Goal: Complete application form

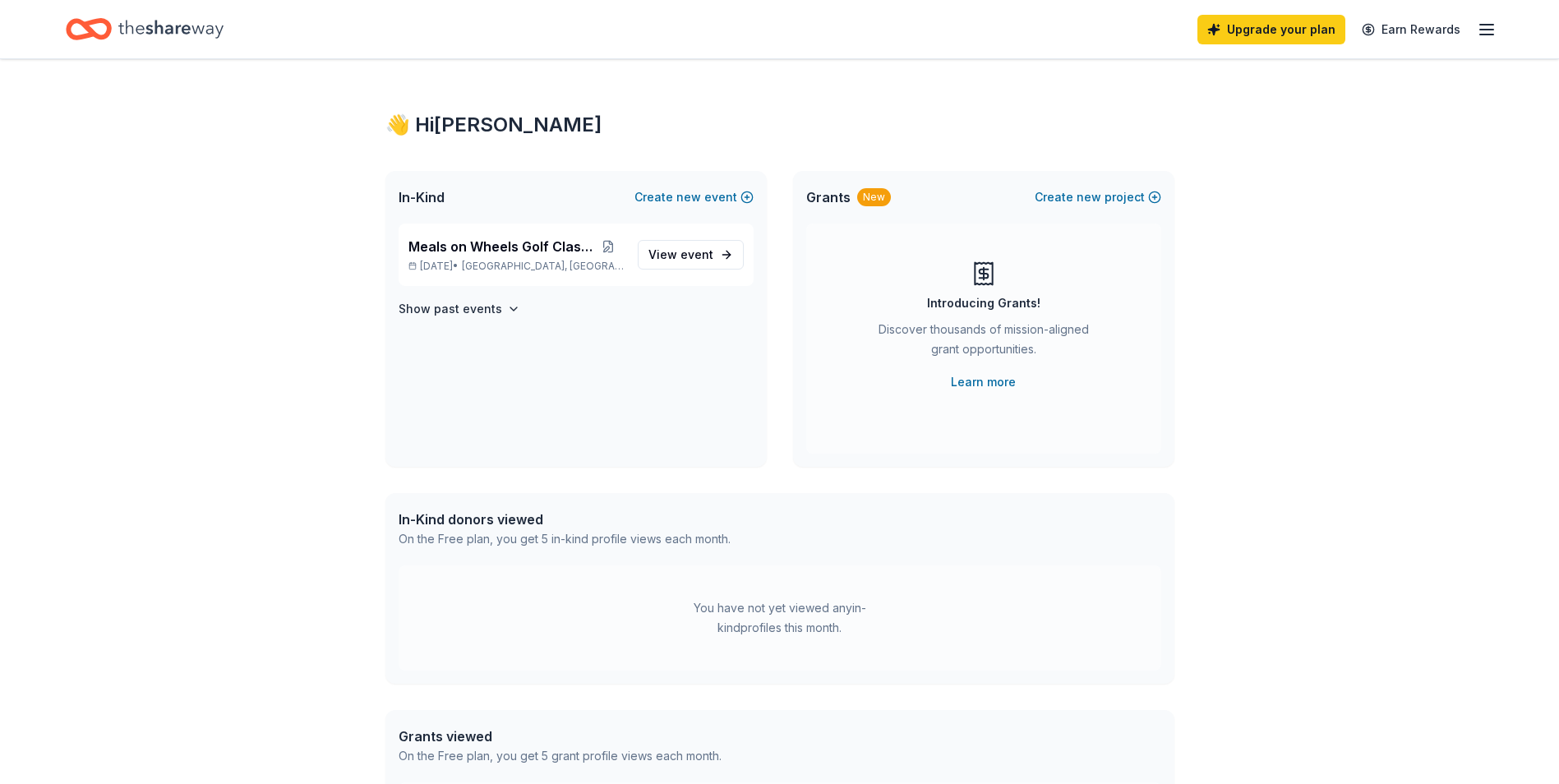
click at [136, 22] on icon "Home" at bounding box center [170, 29] width 105 height 34
click at [1472, 25] on div "Upgrade your plan Earn Rewards" at bounding box center [1347, 28] width 299 height 39
drag, startPoint x: 1472, startPoint y: 25, endPoint x: 1481, endPoint y: 28, distance: 9.5
click at [1481, 28] on div "Upgrade your plan Earn Rewards" at bounding box center [1347, 28] width 299 height 39
click at [1488, 27] on icon "button" at bounding box center [1486, 29] width 20 height 20
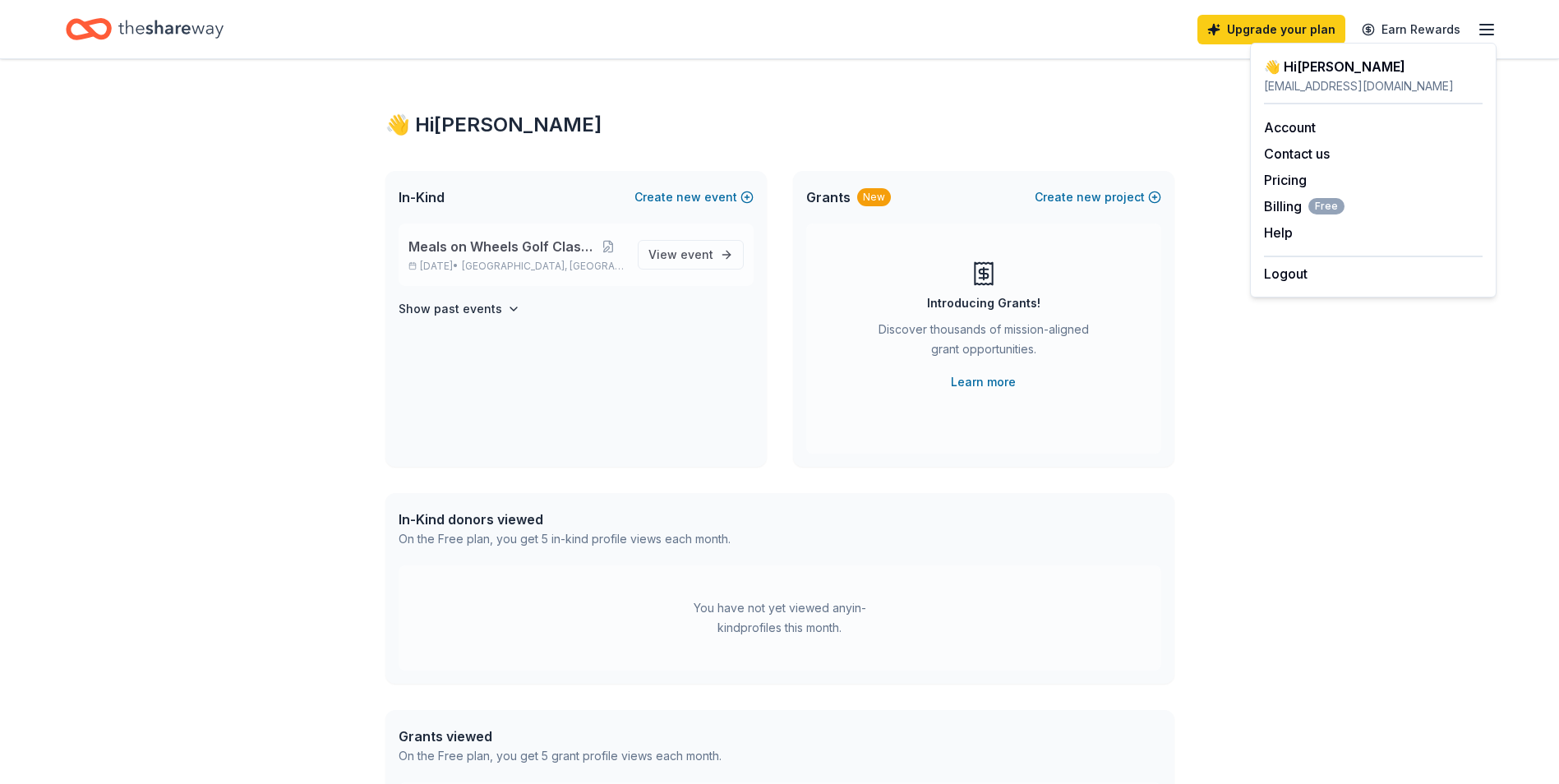
click at [565, 248] on span "Meals on Wheels Golf Classic" at bounding box center [500, 246] width 184 height 20
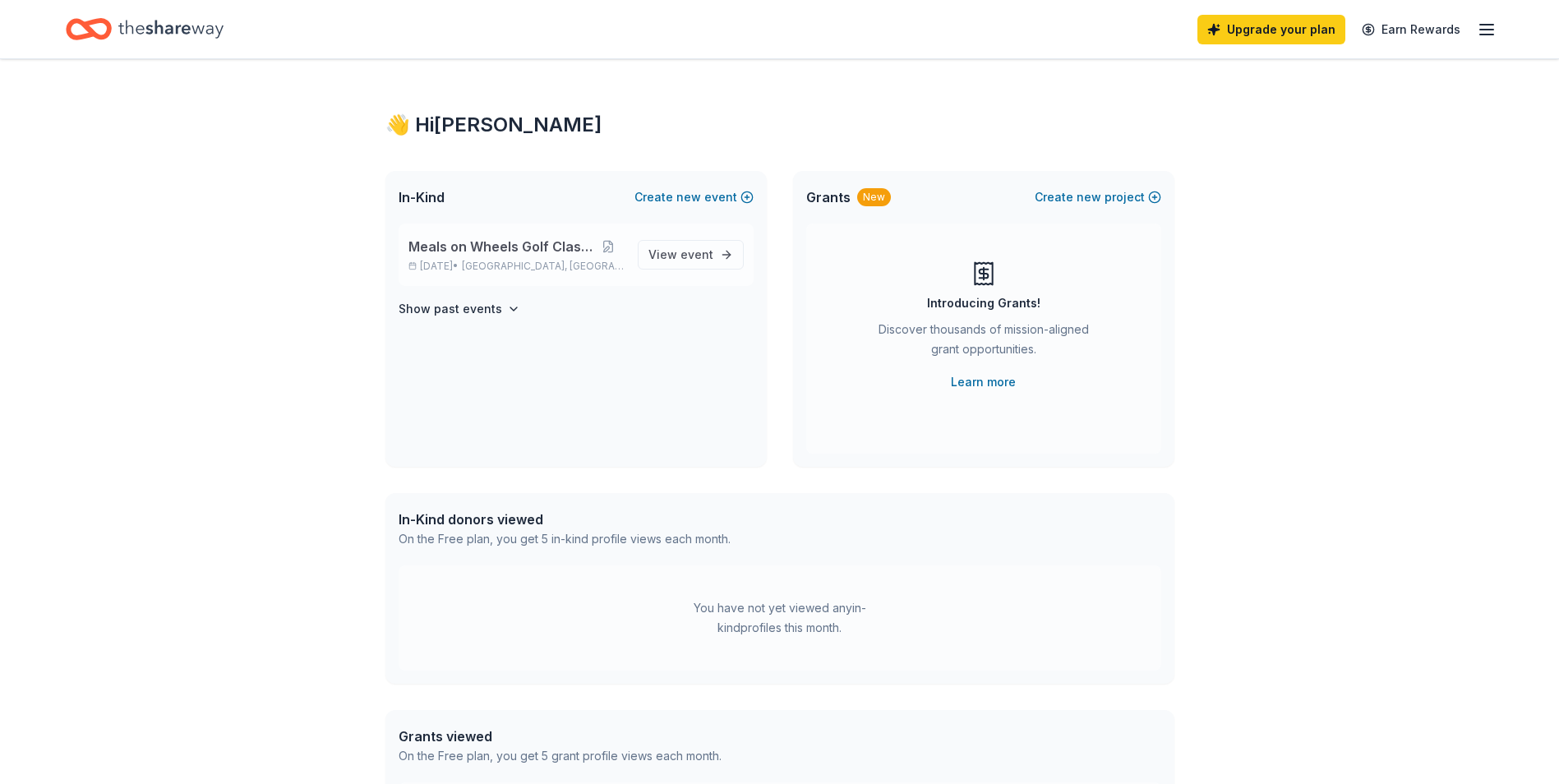
click at [649, 224] on div "Meals on Wheels Golf Classic [DATE] • [GEOGRAPHIC_DATA], [GEOGRAPHIC_DATA] View…" at bounding box center [575, 254] width 355 height 62
click at [663, 252] on span "View event" at bounding box center [681, 254] width 65 height 20
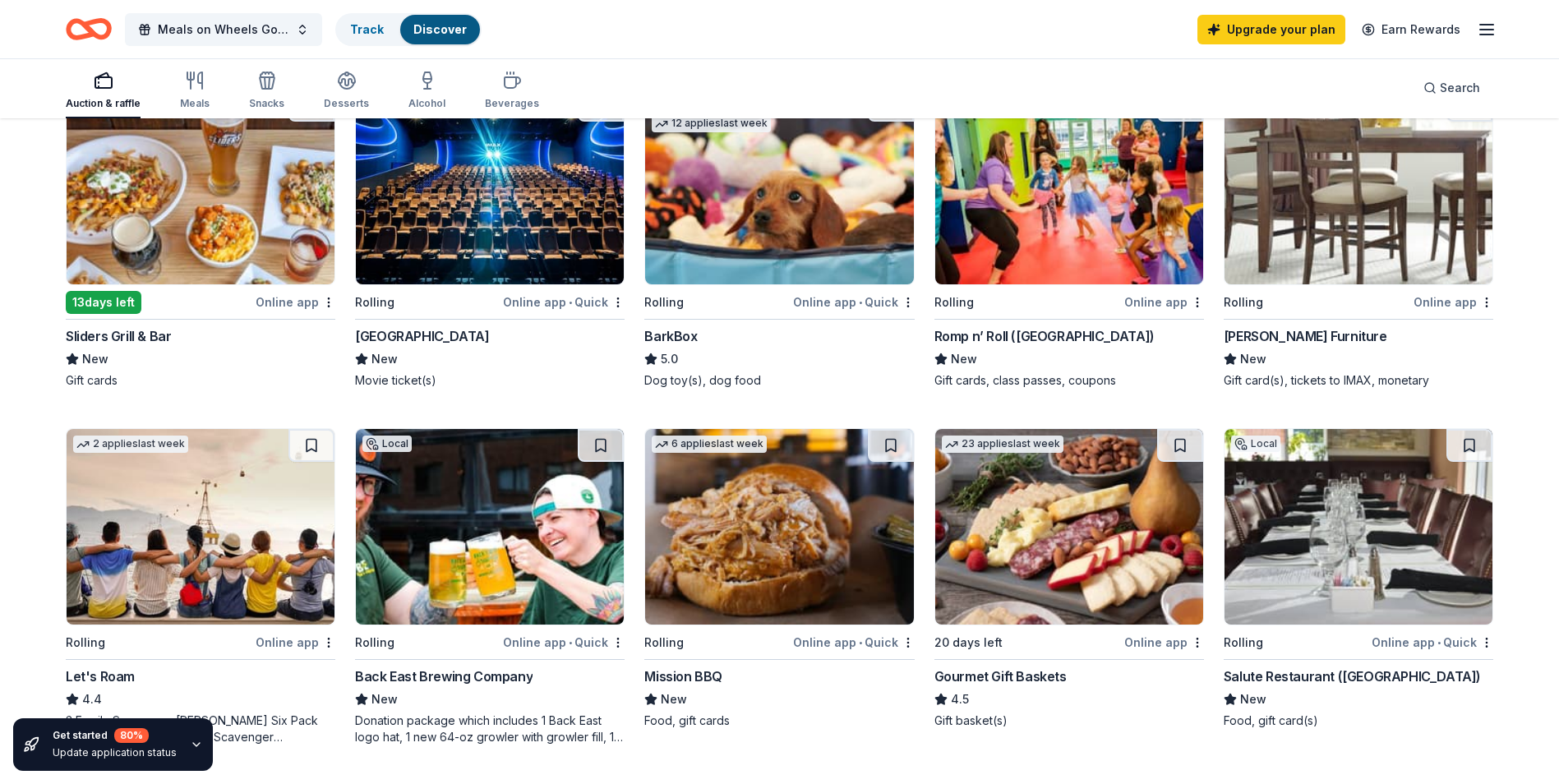
scroll to position [174, 0]
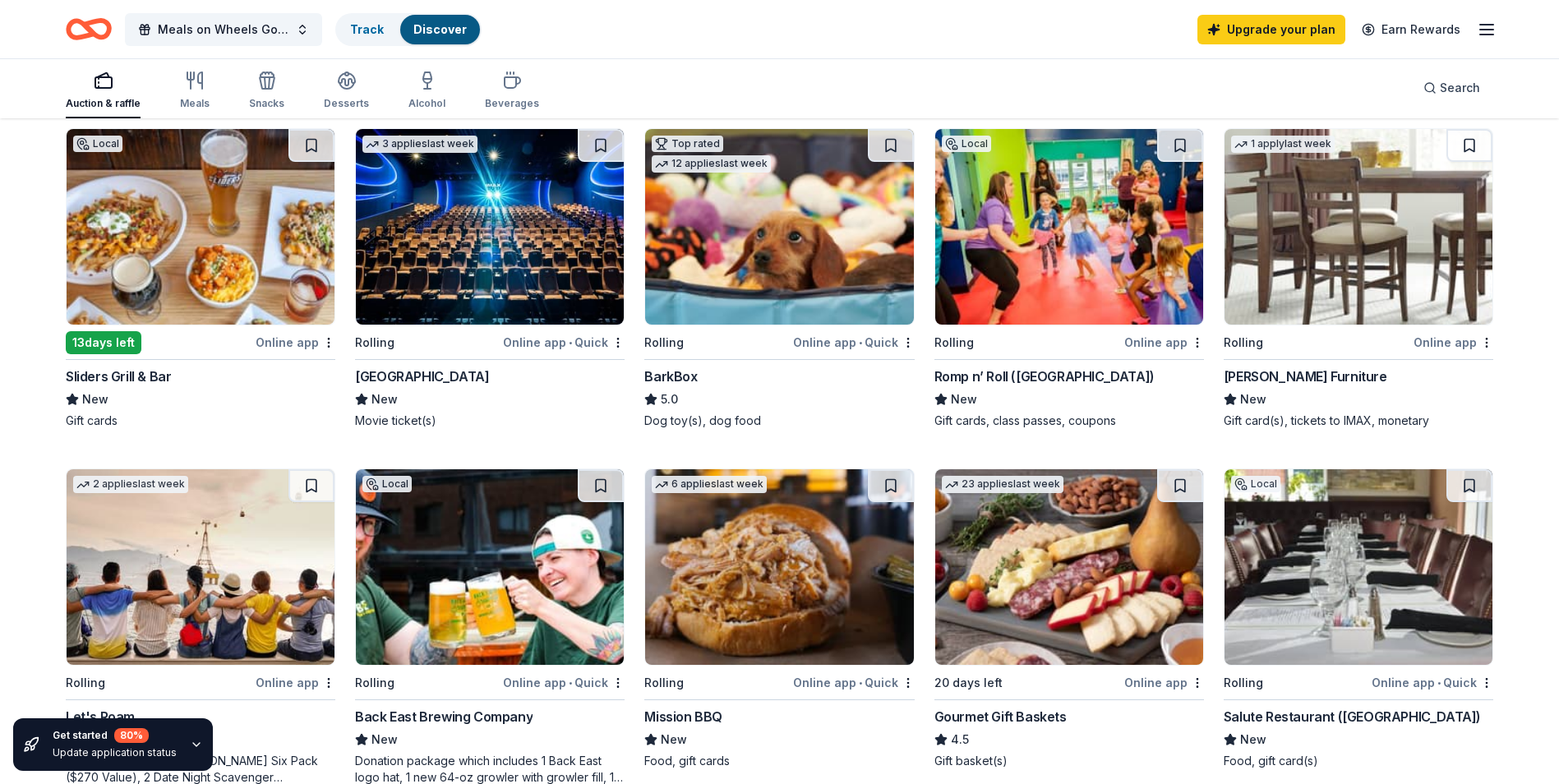
click at [753, 603] on img at bounding box center [779, 566] width 268 height 196
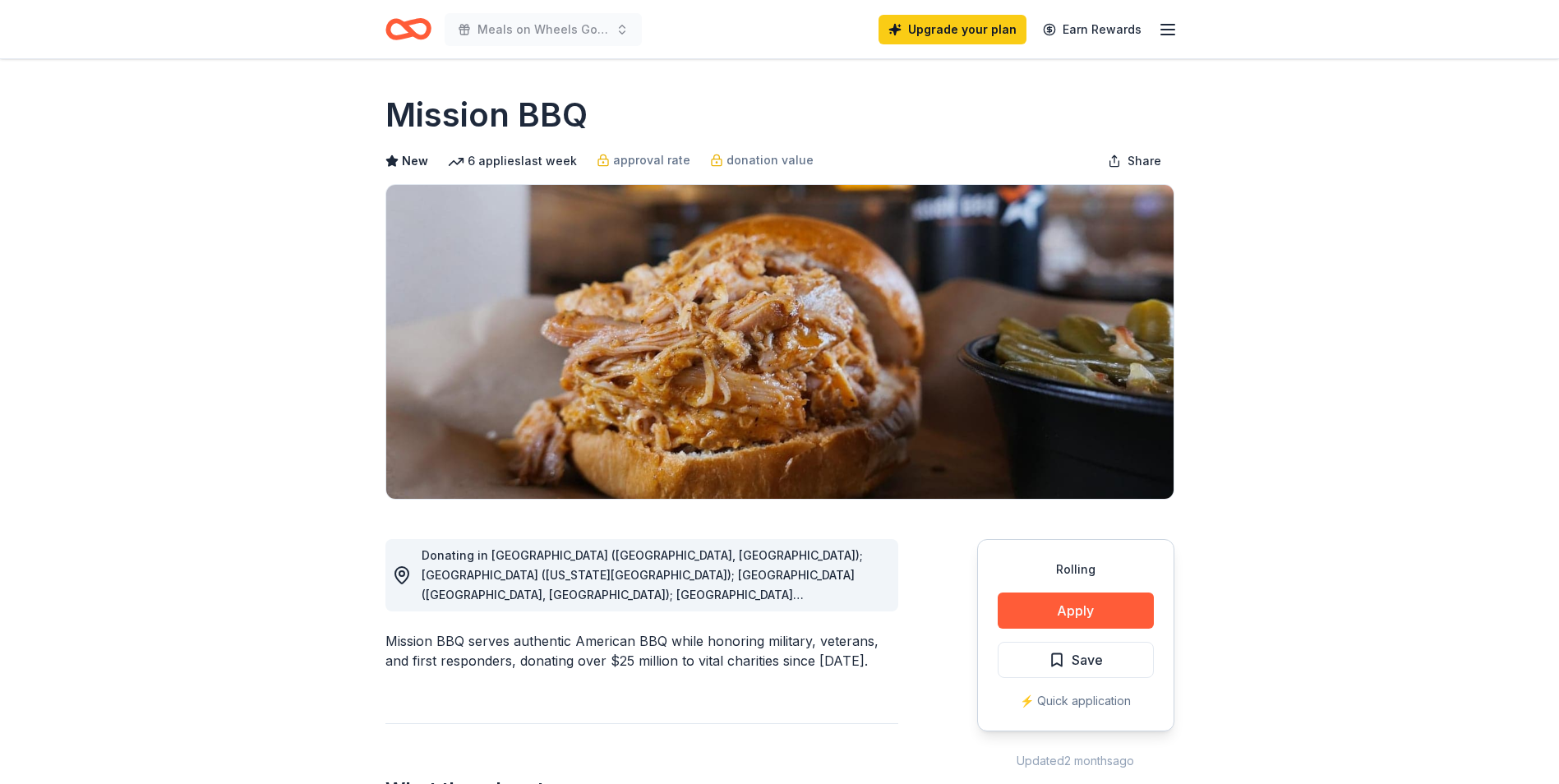
drag, startPoint x: 658, startPoint y: 552, endPoint x: 702, endPoint y: 549, distance: 44.1
click at [1083, 608] on button "Apply" at bounding box center [1076, 610] width 156 height 36
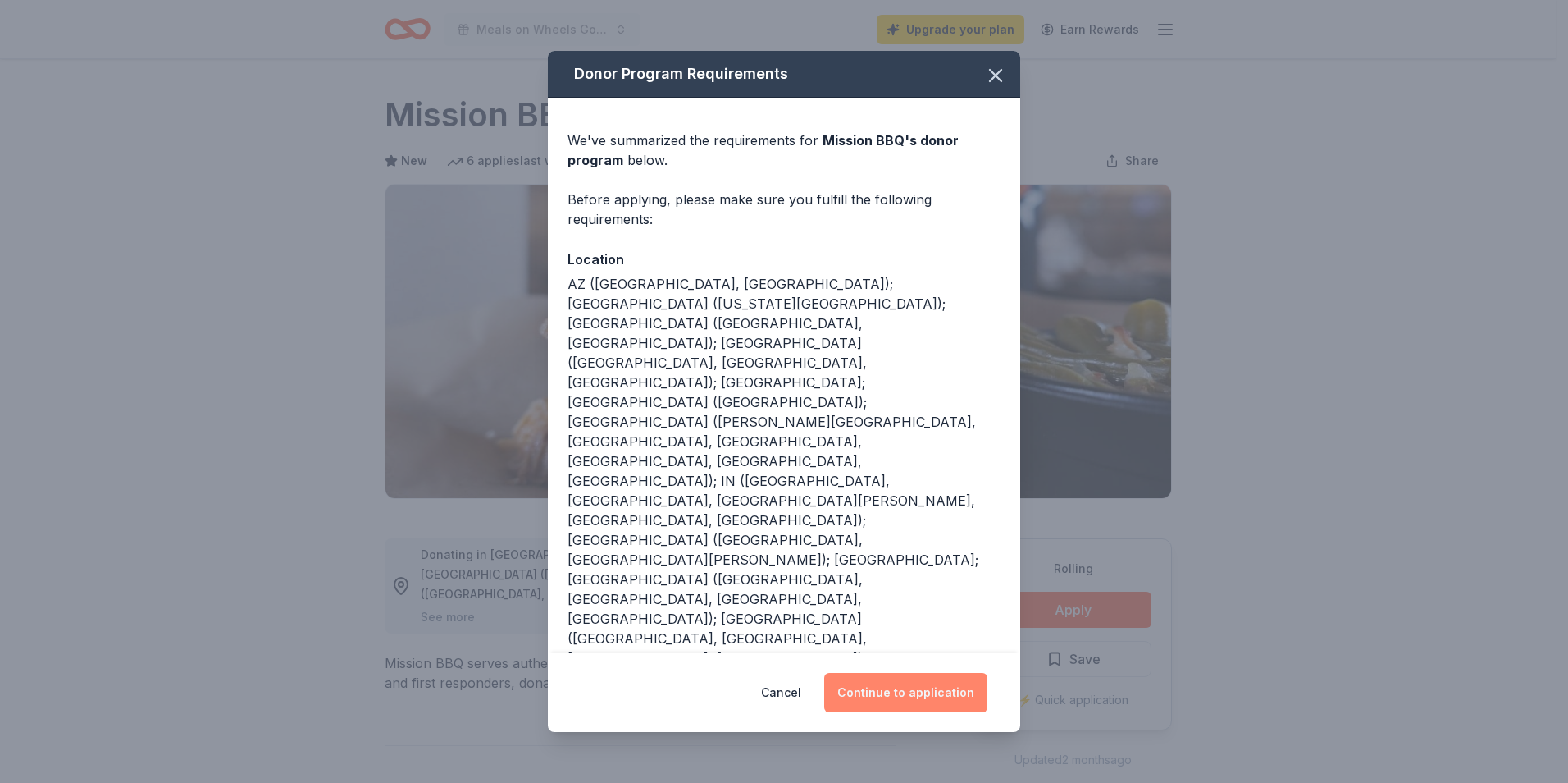
click at [876, 694] on button "Continue to application" at bounding box center [905, 692] width 163 height 40
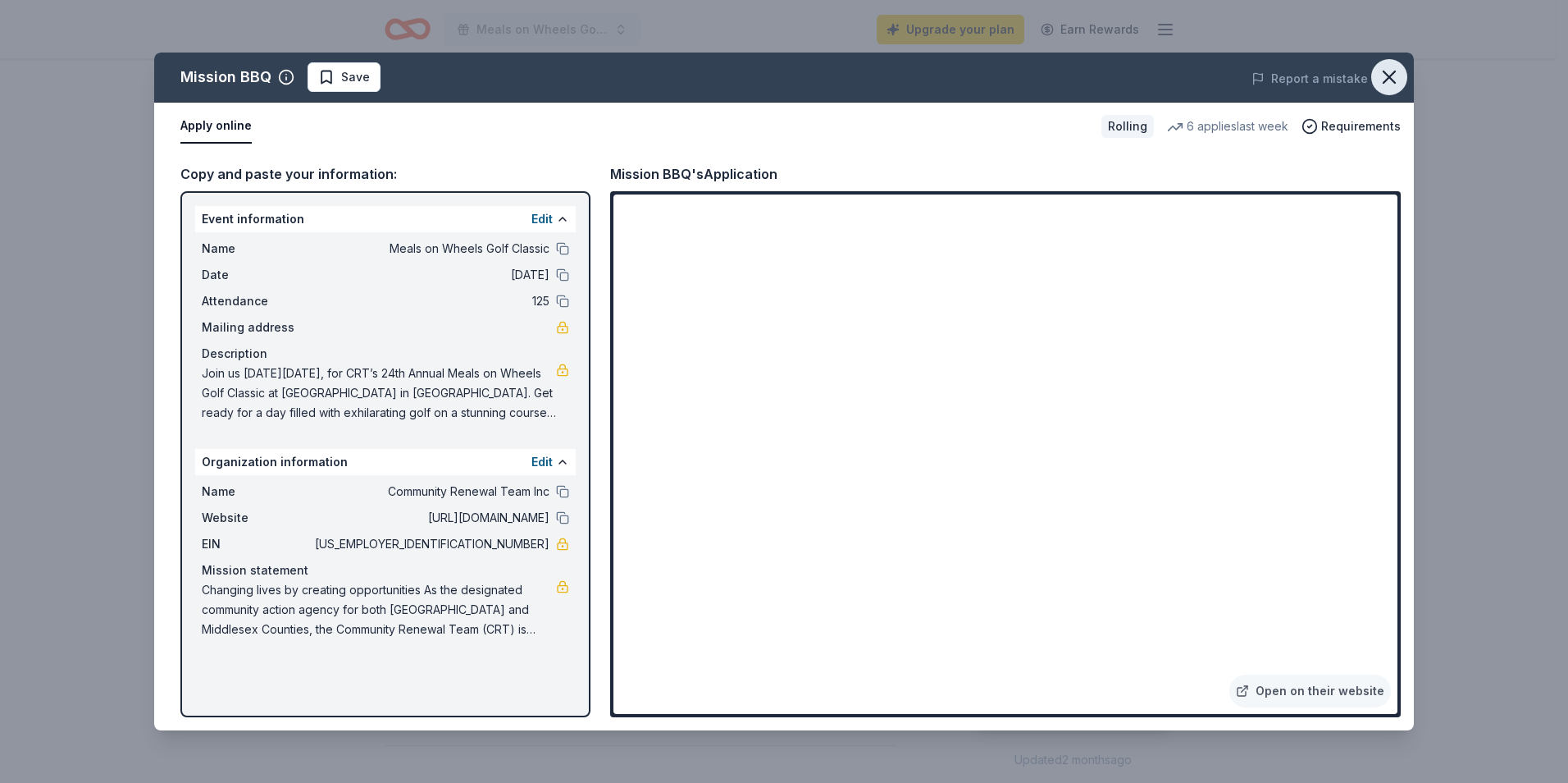
click at [1394, 74] on icon "button" at bounding box center [1390, 77] width 23 height 23
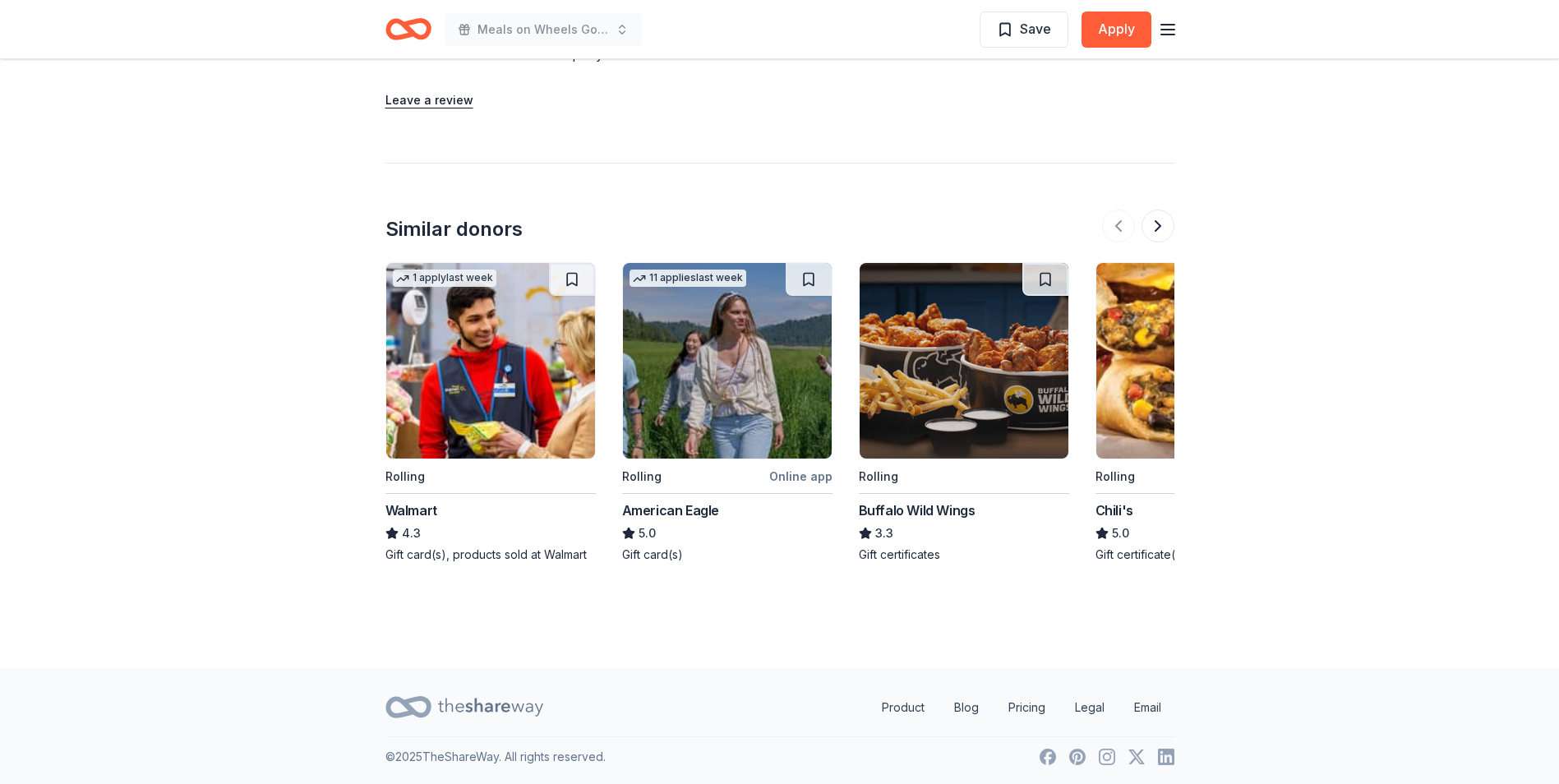
scroll to position [1636, 0]
